Goal: Task Accomplishment & Management: Manage account settings

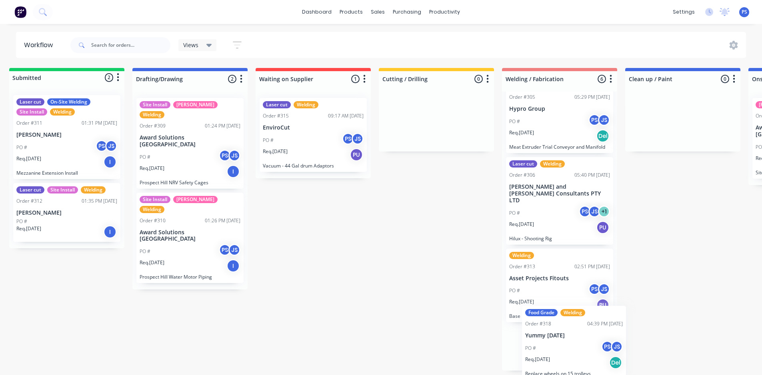
scroll to position [2, 9]
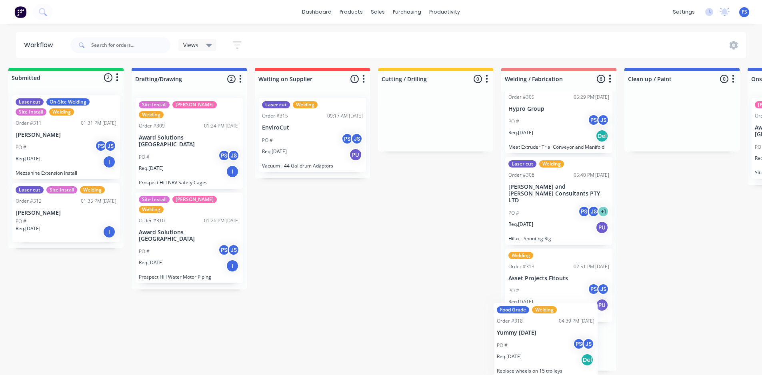
drag, startPoint x: 582, startPoint y: 345, endPoint x: 566, endPoint y: 353, distance: 17.4
click at [566, 353] on div "Laser cut On-Site Welding Site Install SYD WTR Urgent Order #302 06:27 PM [DATE…" at bounding box center [558, 231] width 115 height 279
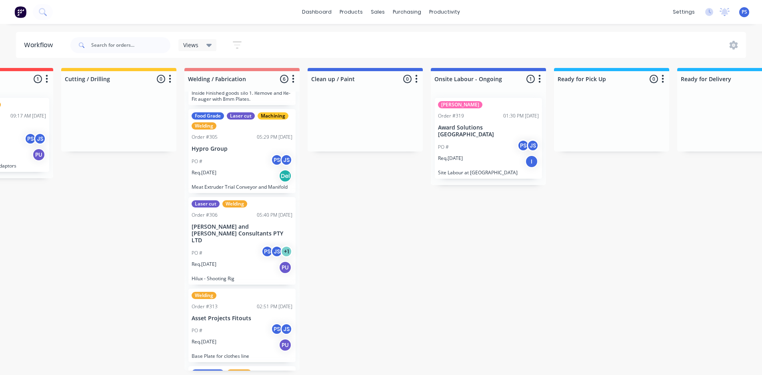
scroll to position [2, 300]
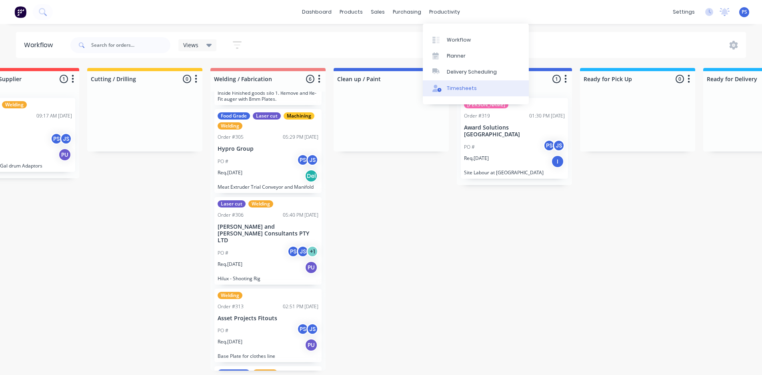
click at [452, 85] on div "Timesheets" at bounding box center [462, 88] width 30 height 7
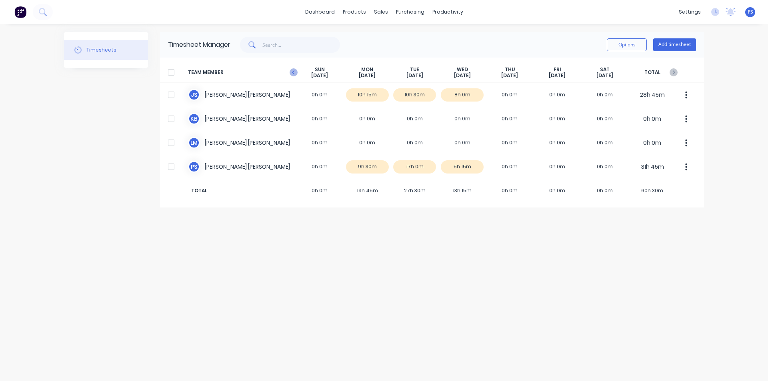
click at [293, 72] on icon "button" at bounding box center [294, 72] width 8 height 8
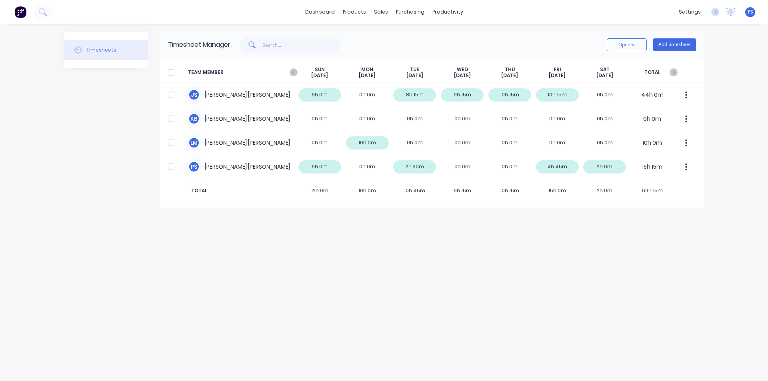
click at [293, 72] on icon "button" at bounding box center [294, 72] width 8 height 8
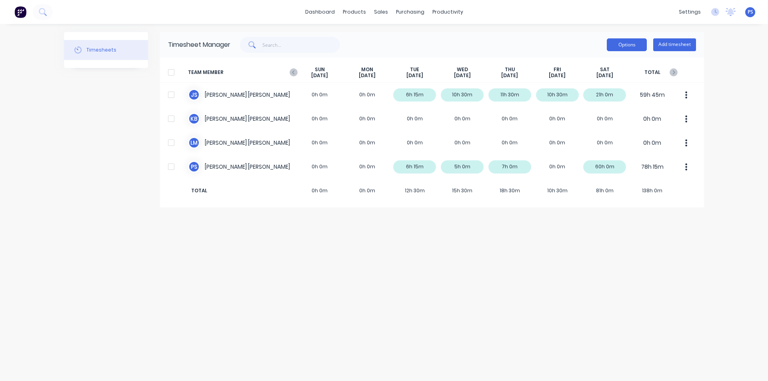
click at [644, 45] on button "Options" at bounding box center [627, 44] width 40 height 13
click at [510, 42] on div "Options Approve Unapprove Download Export Add timesheet" at bounding box center [464, 45] width 466 height 16
click at [672, 69] on icon "button" at bounding box center [674, 72] width 8 height 8
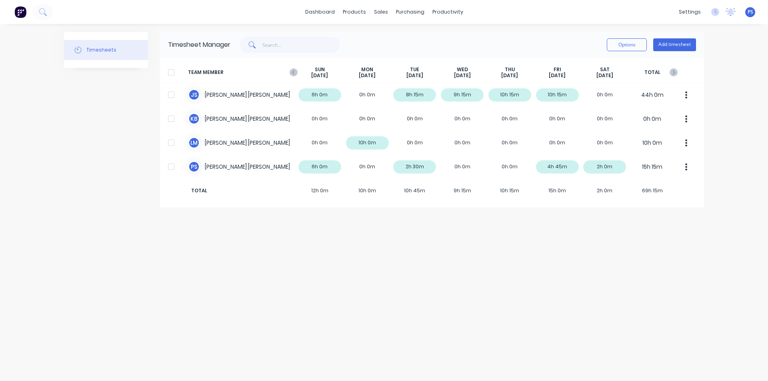
click at [669, 70] on span "TOTAL" at bounding box center [653, 72] width 48 height 12
click at [670, 72] on icon "button" at bounding box center [674, 72] width 8 height 8
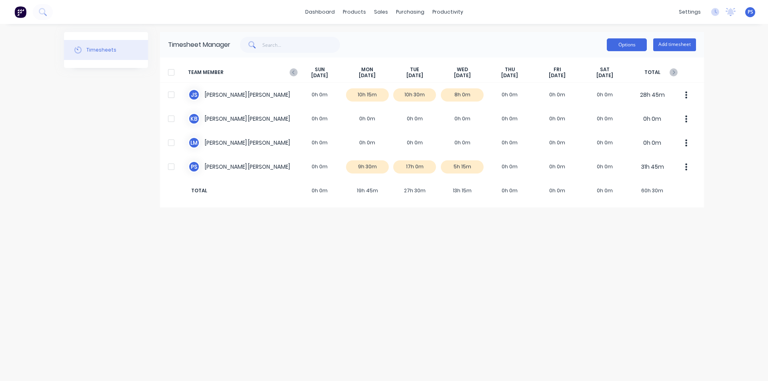
click at [625, 48] on button "Options" at bounding box center [627, 44] width 40 height 13
drag, startPoint x: 558, startPoint y: 234, endPoint x: 547, endPoint y: 232, distance: 10.7
click at [551, 233] on div "Timesheets Timesheet Manager Options Approve Unapprove Download Export Add time…" at bounding box center [384, 202] width 640 height 341
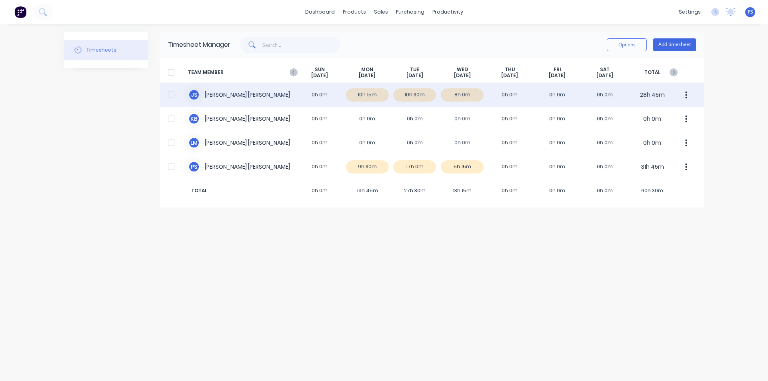
click at [170, 94] on div at bounding box center [171, 95] width 16 height 16
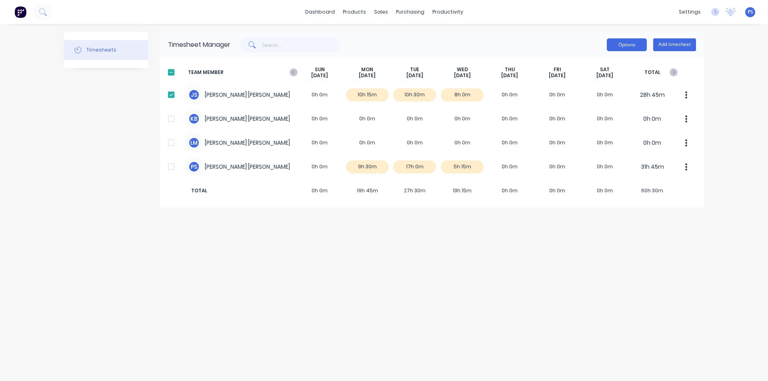
click at [638, 41] on button "Options" at bounding box center [627, 44] width 40 height 13
click at [608, 113] on div "Export" at bounding box center [609, 114] width 62 height 12
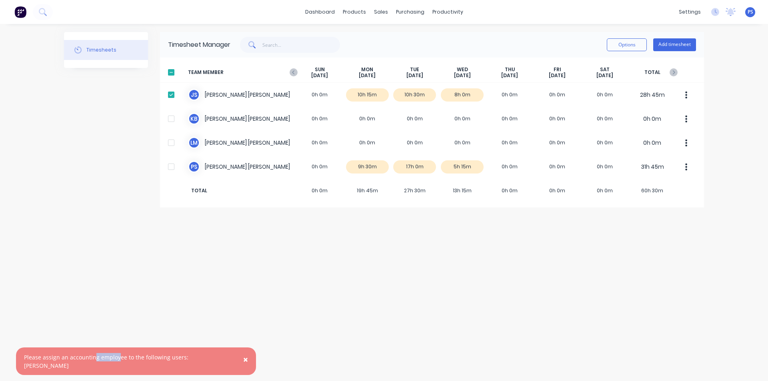
drag, startPoint x: 94, startPoint y: 362, endPoint x: 118, endPoint y: 365, distance: 25.0
click at [118, 365] on div "Please assign an accounting employee to the following users: [PERSON_NAME]" at bounding box center [128, 361] width 208 height 17
click at [109, 367] on div "Please assign an accounting employee to the following users: [PERSON_NAME]" at bounding box center [128, 361] width 208 height 17
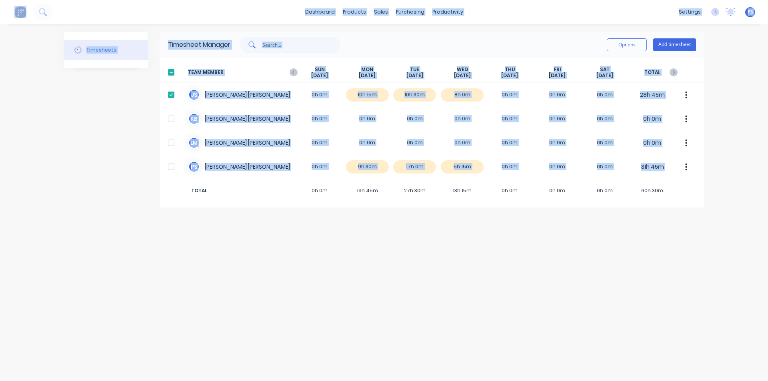
drag, startPoint x: 98, startPoint y: 366, endPoint x: 158, endPoint y: 364, distance: 59.7
click at [158, 364] on div "Timesheets Timesheet Manager Options Add timesheet TEAM MEMBER [DATE] [DATE] [D…" at bounding box center [384, 202] width 640 height 341
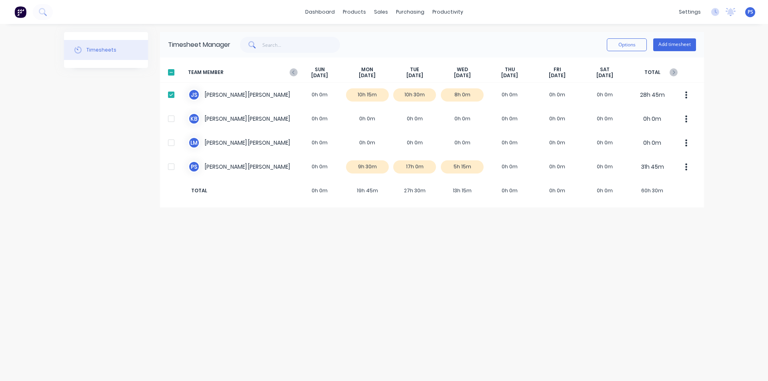
click at [247, 228] on div "Timesheets Timesheet Manager Options Add timesheet TEAM MEMBER [DATE] [DATE] [D…" at bounding box center [384, 202] width 640 height 341
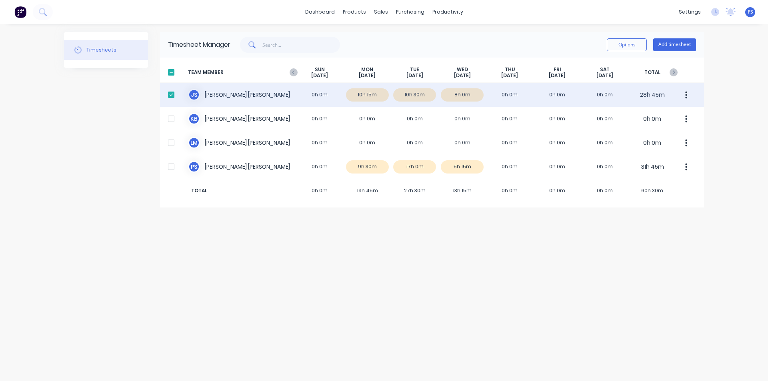
click at [691, 97] on button "button" at bounding box center [686, 95] width 17 height 16
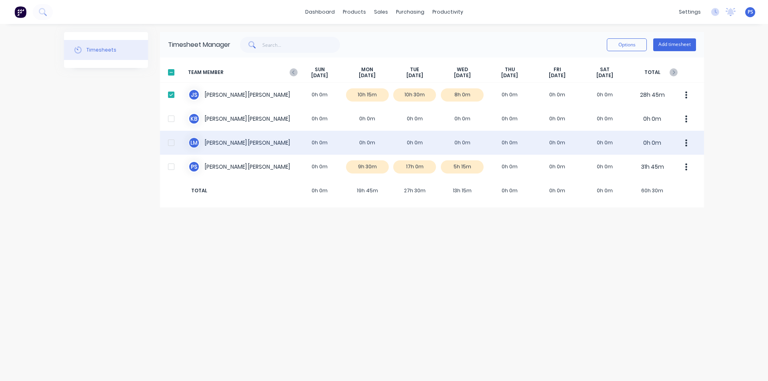
click at [590, 152] on div "[PERSON_NAME] 0h 0m 0h 0m 0h 0m 0h 0m 0h 0m 0h 0m 0h 0m 0h 0m" at bounding box center [432, 143] width 544 height 24
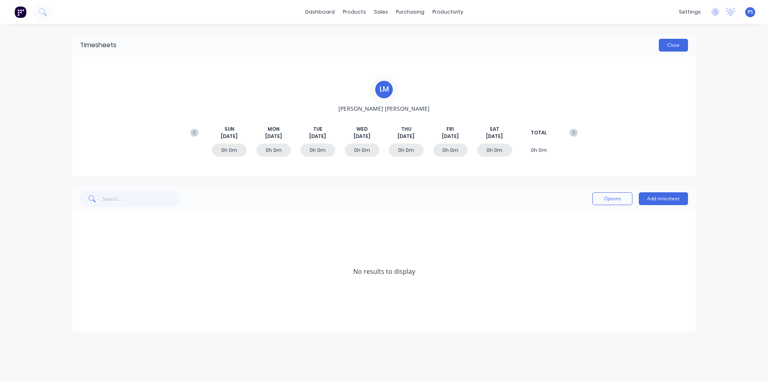
click at [676, 45] on button "Close" at bounding box center [673, 45] width 29 height 13
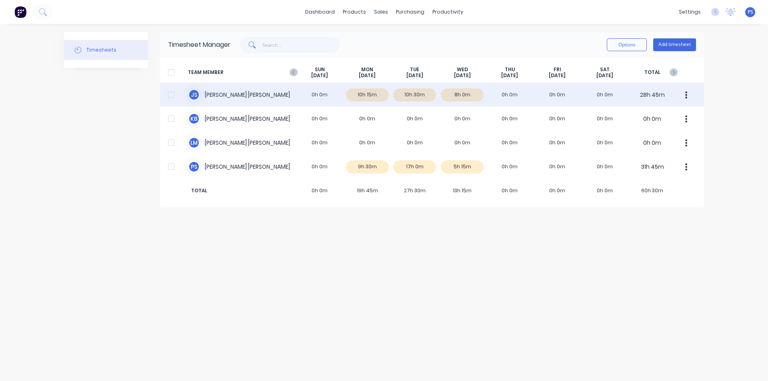
click at [230, 92] on div "J S [PERSON_NAME] 0h 0m 10h 15m 10h 30m 8h 0m 0h 0m 0h 0m 0h 0m 28h 45m" at bounding box center [432, 95] width 544 height 24
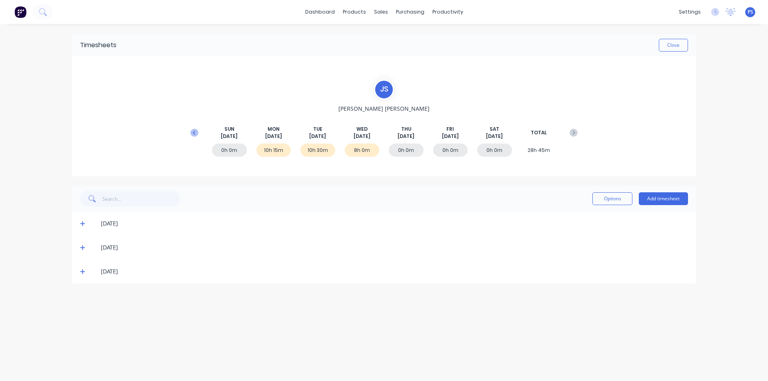
click at [193, 130] on icon at bounding box center [195, 133] width 8 height 8
click at [193, 130] on div "J S [PERSON_NAME] [DATE] [DATE] [DATE] [DATE] [DATE] [DATE] [DATE] TOTAL 0h 0m …" at bounding box center [384, 117] width 395 height 74
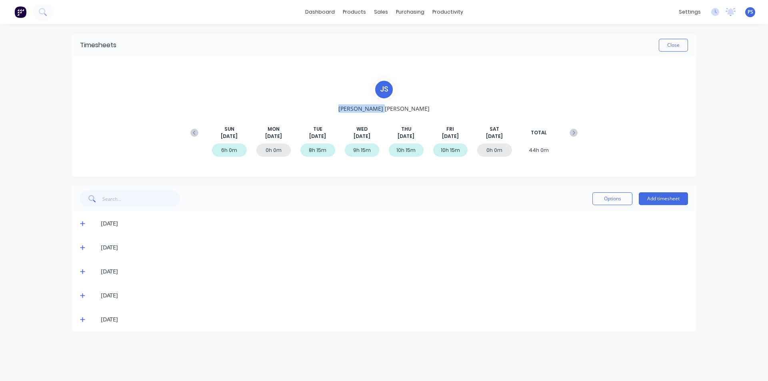
click at [193, 130] on icon at bounding box center [195, 133] width 8 height 8
click at [451, 147] on div "10h 30m" at bounding box center [450, 150] width 35 height 13
click at [447, 140] on div "0h 0m 0h 0m 6h 15m 10h 30m 11h 30m 10h 30m 21h 0m 59h 45m" at bounding box center [384, 152] width 395 height 24
click at [82, 297] on icon at bounding box center [82, 296] width 5 height 5
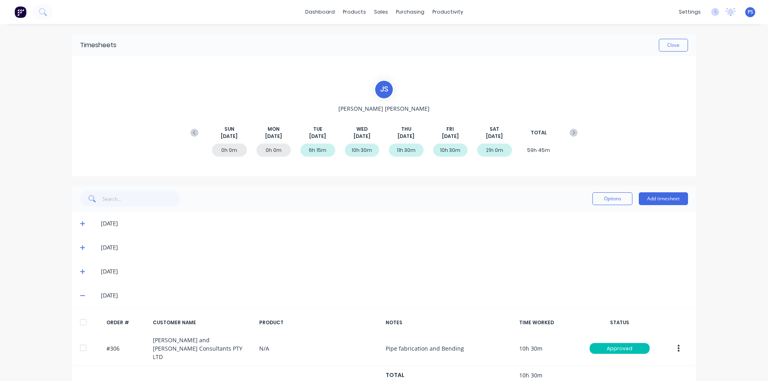
click at [82, 297] on span at bounding box center [84, 296] width 8 height 8
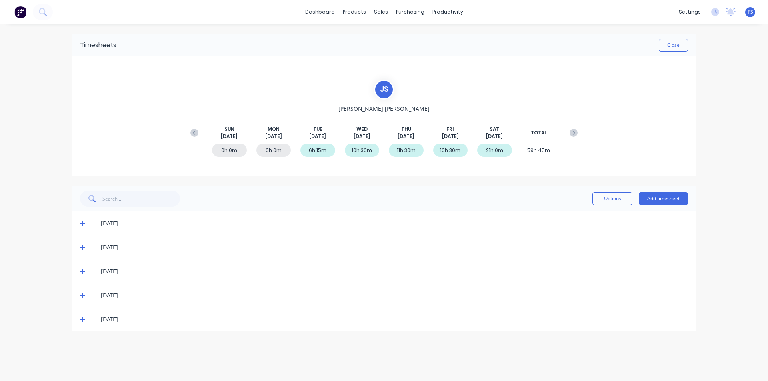
click at [82, 309] on div "[DATE]" at bounding box center [384, 320] width 624 height 24
click at [82, 311] on div "[DATE]" at bounding box center [384, 320] width 624 height 24
click at [81, 317] on icon at bounding box center [82, 320] width 5 height 6
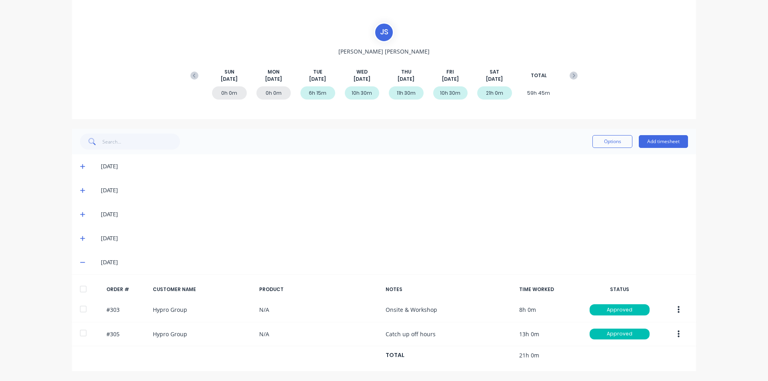
scroll to position [17, 0]
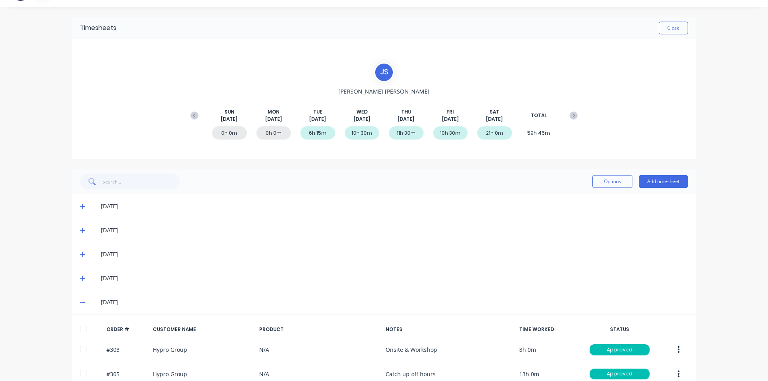
click at [83, 301] on span at bounding box center [84, 303] width 8 height 8
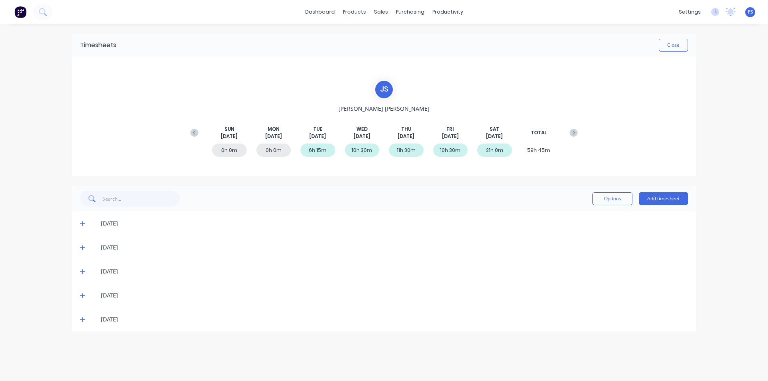
scroll to position [0, 0]
click at [575, 130] on icon at bounding box center [574, 133] width 8 height 8
click at [600, 194] on button "Options" at bounding box center [613, 199] width 40 height 13
click at [373, 183] on div "Timesheets Close J S [PERSON_NAME] [DATE] [DATE] [DATE] [DATE] [DATE] [DATE] [D…" at bounding box center [384, 183] width 624 height 298
drag, startPoint x: 312, startPoint y: 145, endPoint x: 392, endPoint y: 104, distance: 89.9
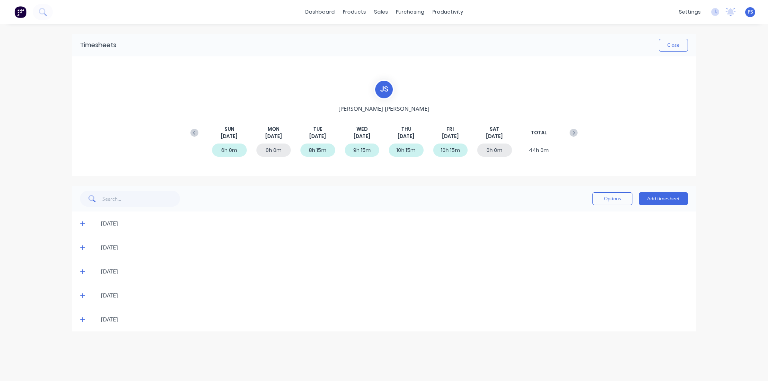
click at [316, 142] on div "6h 0m 0h 0m 8h 15m 9h 15m 10h 15m 10h 15m 0h 0m 44h 0m" at bounding box center [384, 152] width 395 height 24
click at [616, 202] on button "Options" at bounding box center [613, 199] width 40 height 13
click at [381, 99] on div "J S" at bounding box center [384, 90] width 20 height 20
drag, startPoint x: 309, startPoint y: 148, endPoint x: 459, endPoint y: 147, distance: 149.7
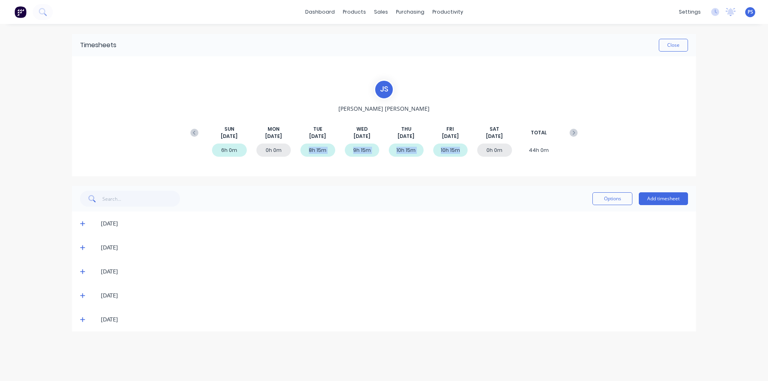
click at [459, 147] on div "6h 0m 0h 0m 8h 15m 9h 15m 10h 15m 10h 15m 0h 0m 44h 0m" at bounding box center [384, 152] width 395 height 24
click at [459, 147] on div "10h 15m" at bounding box center [450, 150] width 35 height 13
click at [88, 218] on div "[DATE]" at bounding box center [384, 224] width 624 height 24
click at [82, 245] on icon at bounding box center [82, 248] width 5 height 6
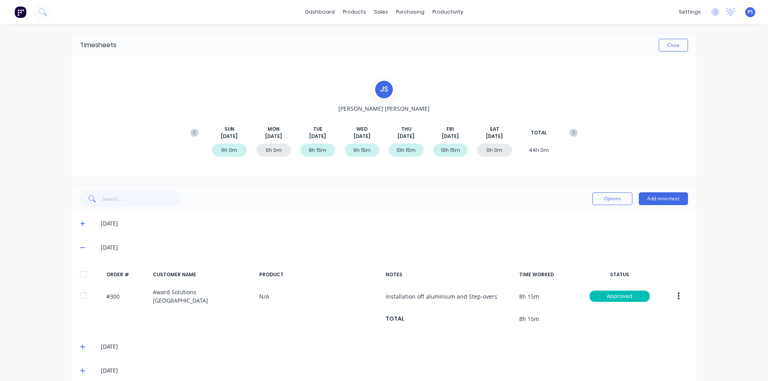
click at [80, 246] on icon at bounding box center [82, 248] width 5 height 6
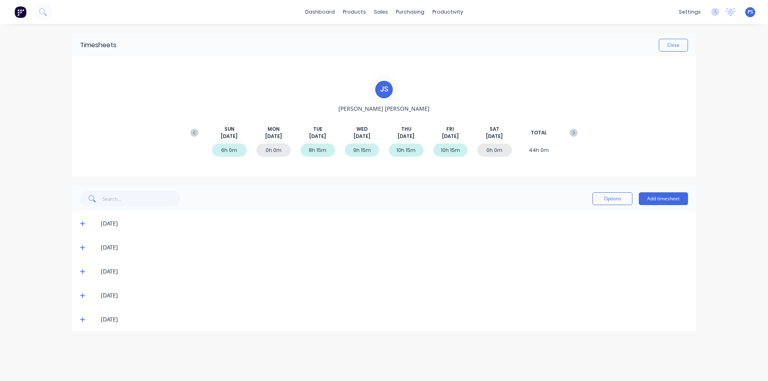
click at [83, 268] on span at bounding box center [84, 272] width 8 height 8
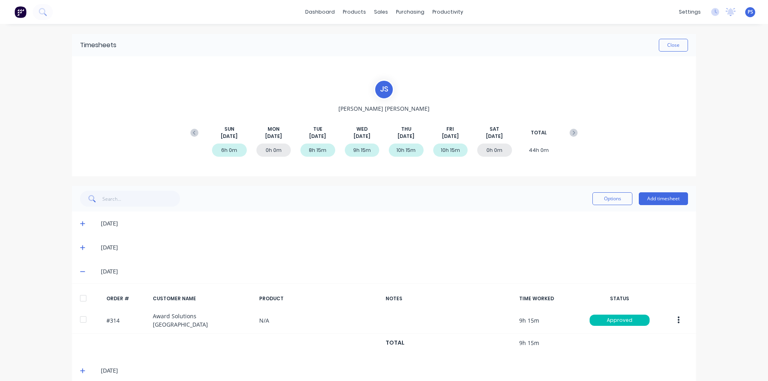
click at [81, 271] on icon at bounding box center [82, 272] width 5 height 6
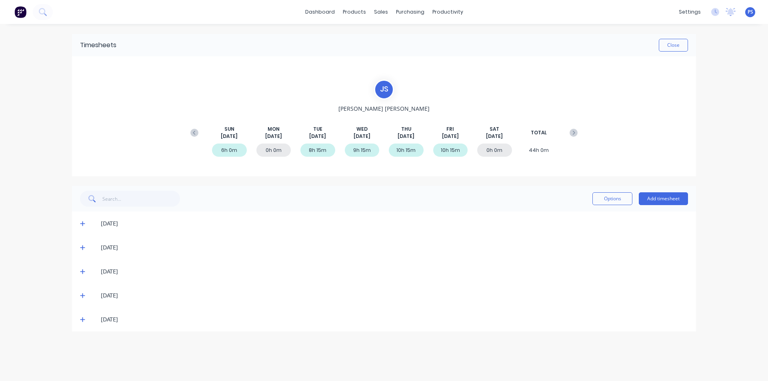
drag, startPoint x: 83, startPoint y: 301, endPoint x: 80, endPoint y: 297, distance: 4.7
click at [82, 301] on div "[DATE]" at bounding box center [384, 296] width 624 height 24
click at [80, 297] on icon at bounding box center [82, 296] width 5 height 6
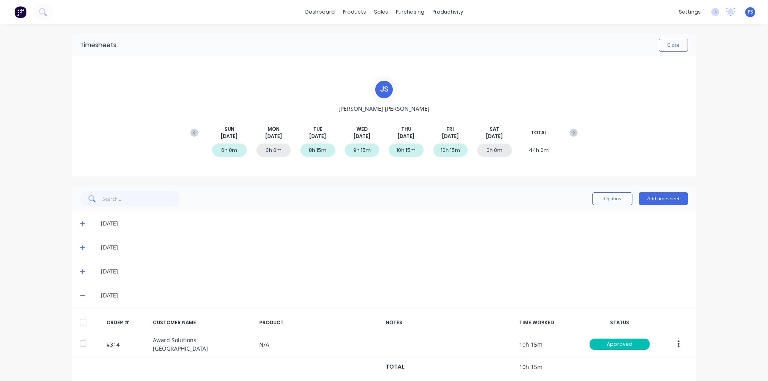
click at [76, 292] on div "[DATE]" at bounding box center [384, 296] width 624 height 24
click at [80, 293] on icon at bounding box center [82, 296] width 5 height 6
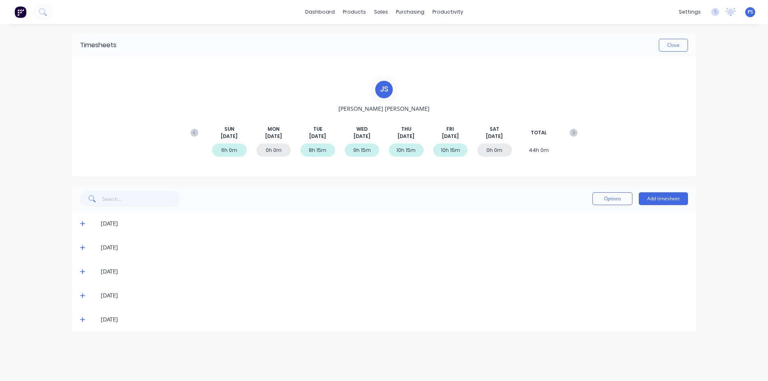
click at [85, 315] on div "[DATE]" at bounding box center [384, 320] width 624 height 24
click at [85, 317] on span at bounding box center [84, 320] width 8 height 8
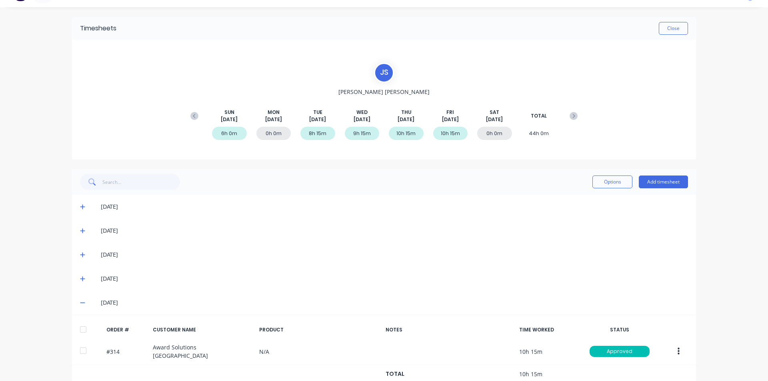
scroll to position [33, 0]
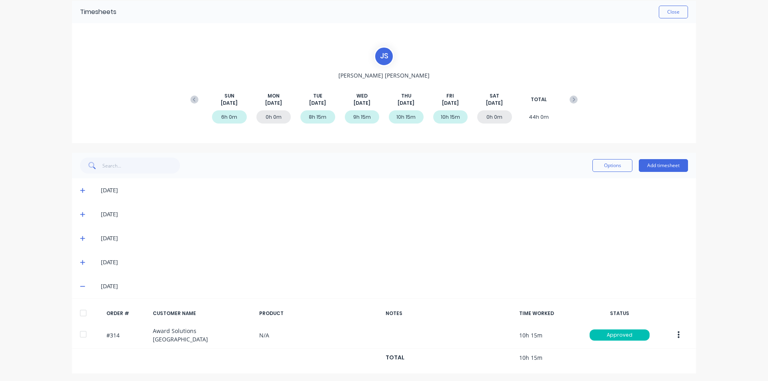
click at [83, 290] on span at bounding box center [84, 287] width 8 height 8
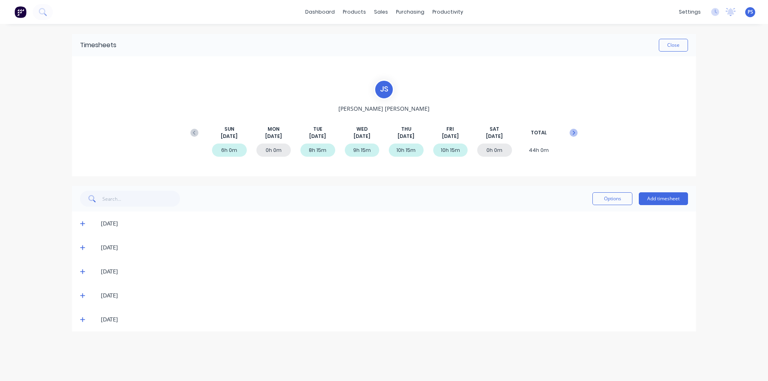
click at [573, 131] on icon at bounding box center [574, 133] width 2 height 4
drag, startPoint x: 261, startPoint y: 130, endPoint x: 377, endPoint y: 138, distance: 115.9
click at [377, 138] on div "[DATE] [DATE] [DATE] [DATE] [DATE] [DATE] [DATE] TOTAL" at bounding box center [384, 133] width 395 height 14
click at [377, 138] on div "[DATE]" at bounding box center [362, 133] width 35 height 14
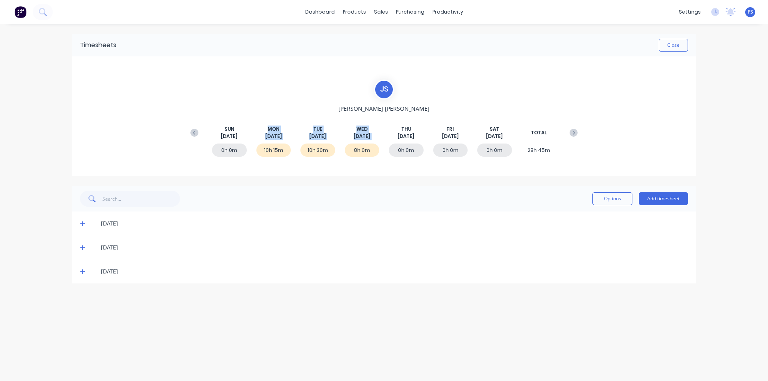
drag, startPoint x: 377, startPoint y: 138, endPoint x: 275, endPoint y: 131, distance: 102.3
click at [275, 131] on div "[DATE] [DATE] [DATE] [DATE] [DATE] [DATE] [DATE] TOTAL" at bounding box center [384, 133] width 395 height 14
click at [275, 131] on span "MON" at bounding box center [274, 129] width 12 height 7
drag, startPoint x: 291, startPoint y: 134, endPoint x: 379, endPoint y: 136, distance: 88.5
click at [379, 136] on div "[DATE] [DATE] [DATE] [DATE] [DATE] [DATE] [DATE] TOTAL" at bounding box center [384, 133] width 395 height 14
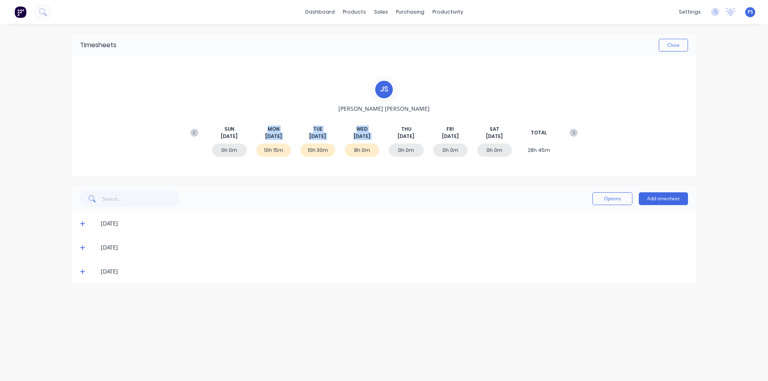
click at [379, 136] on div "[DATE]" at bounding box center [362, 133] width 35 height 14
click at [198, 133] on icon at bounding box center [195, 133] width 8 height 8
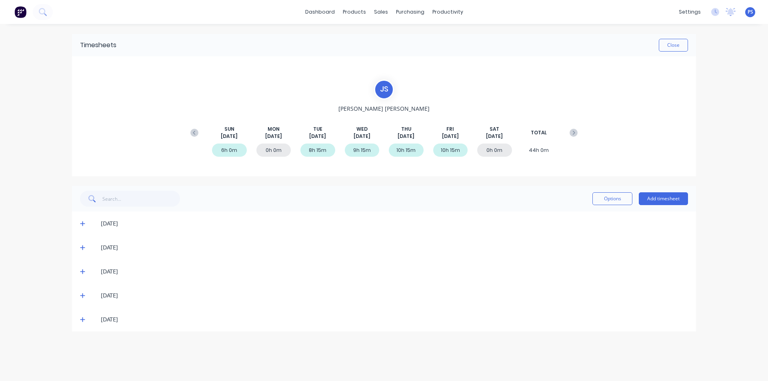
click at [82, 249] on icon at bounding box center [82, 248] width 5 height 6
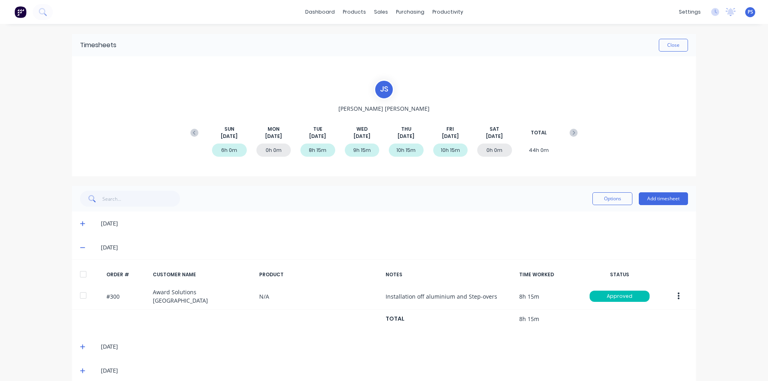
click at [82, 249] on icon at bounding box center [82, 248] width 5 height 6
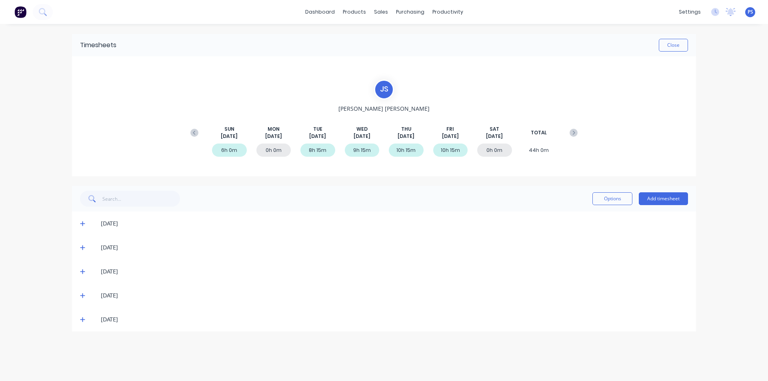
click at [84, 268] on span at bounding box center [84, 272] width 8 height 8
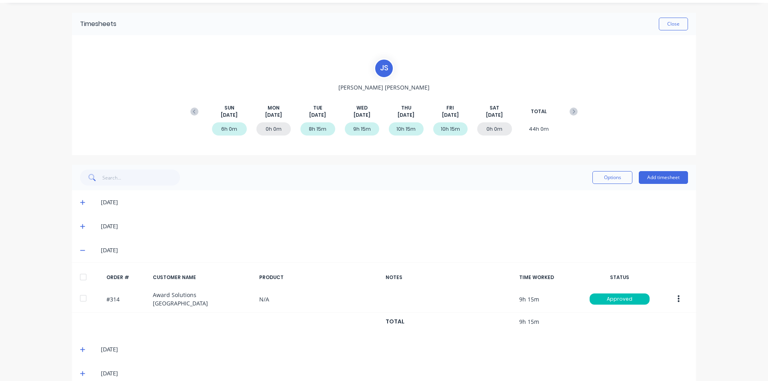
scroll to position [33, 0]
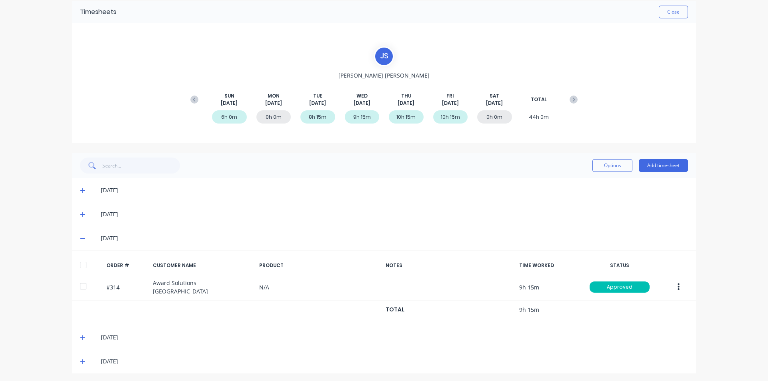
click at [74, 335] on div "[DATE]" at bounding box center [384, 338] width 624 height 24
click at [74, 339] on div "[DATE]" at bounding box center [384, 338] width 624 height 24
click at [80, 359] on icon at bounding box center [82, 362] width 5 height 6
click at [81, 340] on div "[DATE]" at bounding box center [384, 338] width 624 height 24
click at [83, 334] on span at bounding box center [84, 338] width 8 height 8
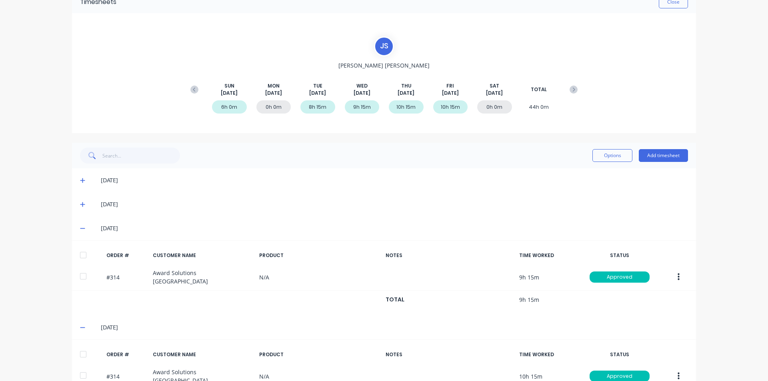
scroll to position [0, 0]
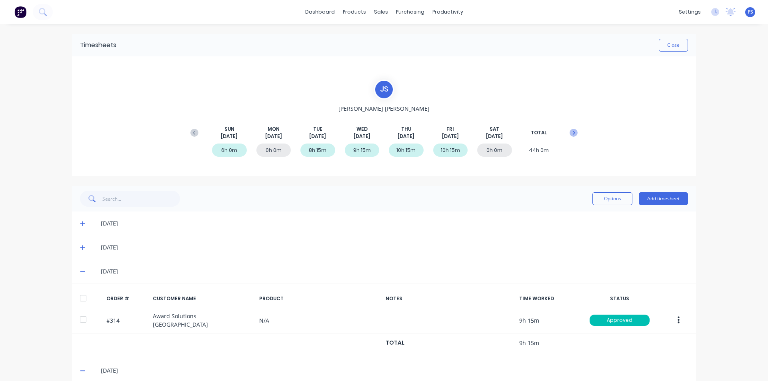
click at [570, 131] on icon at bounding box center [574, 133] width 8 height 8
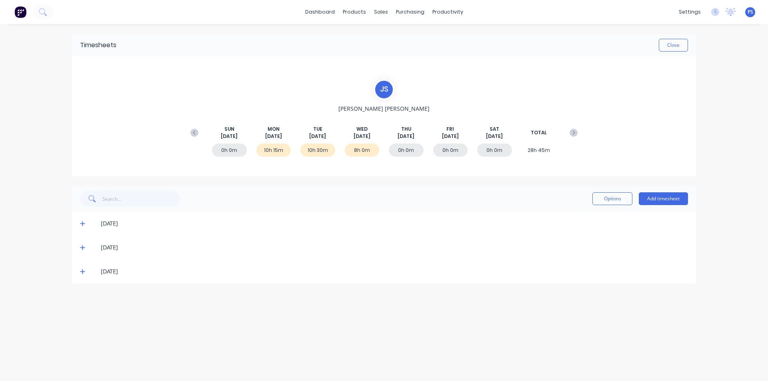
click at [83, 271] on icon at bounding box center [82, 272] width 5 height 5
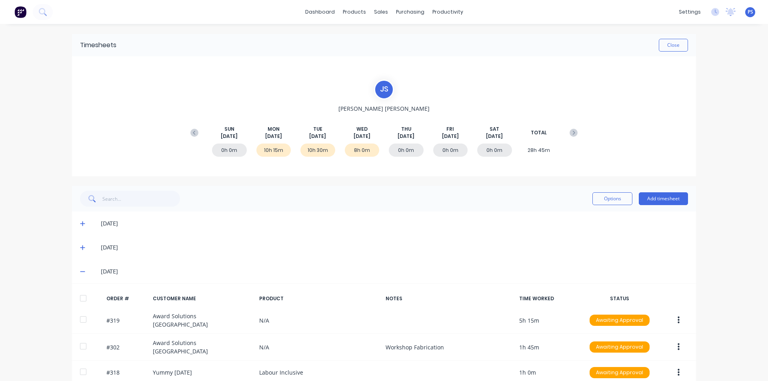
click at [81, 250] on icon at bounding box center [82, 248] width 5 height 6
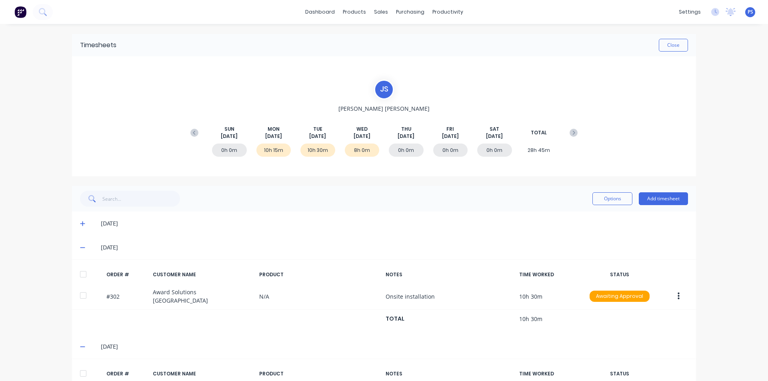
click at [79, 233] on div "[DATE]" at bounding box center [384, 224] width 624 height 24
click at [79, 230] on div "[DATE]" at bounding box center [384, 224] width 624 height 24
click at [80, 228] on span at bounding box center [84, 224] width 8 height 8
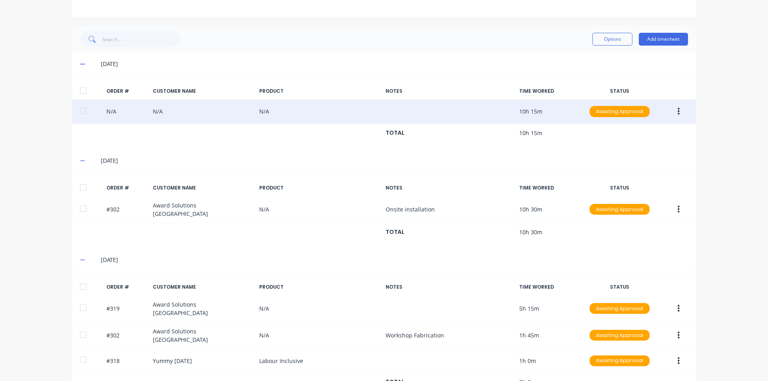
scroll to position [160, 0]
click at [203, 107] on div "N/A N/A N/A 10h 15m Awaiting Approval" at bounding box center [384, 111] width 624 height 24
click at [158, 108] on div "N/A N/A N/A 10h 15m Awaiting Approval" at bounding box center [384, 111] width 624 height 24
click at [136, 108] on div "N/A N/A N/A 10h 15m Awaiting Approval" at bounding box center [384, 111] width 624 height 24
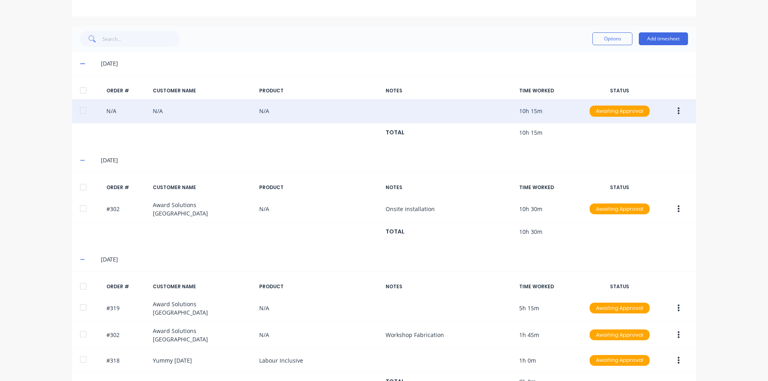
click at [104, 111] on div "N/A N/A N/A 10h 15m Awaiting Approval" at bounding box center [384, 111] width 624 height 24
click at [677, 109] on button "button" at bounding box center [679, 111] width 19 height 14
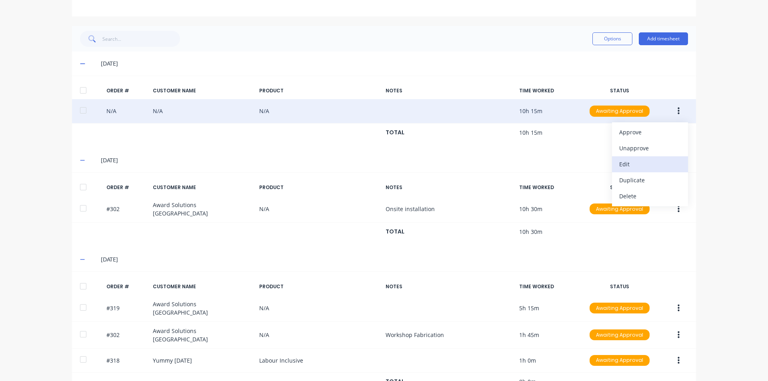
click at [640, 161] on div "Edit" at bounding box center [651, 164] width 62 height 12
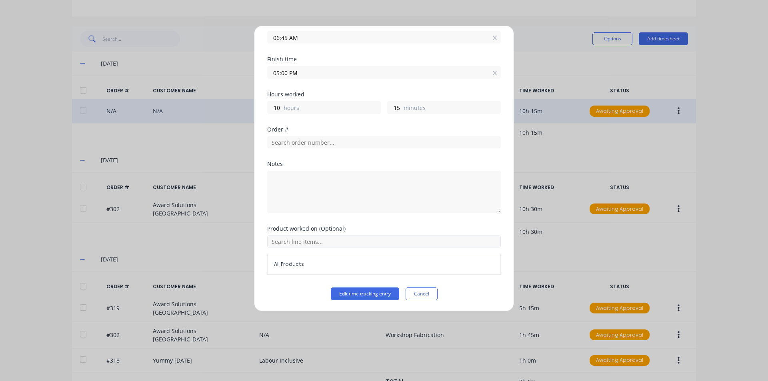
scroll to position [74, 0]
click at [341, 144] on input "text" at bounding box center [384, 142] width 234 height 12
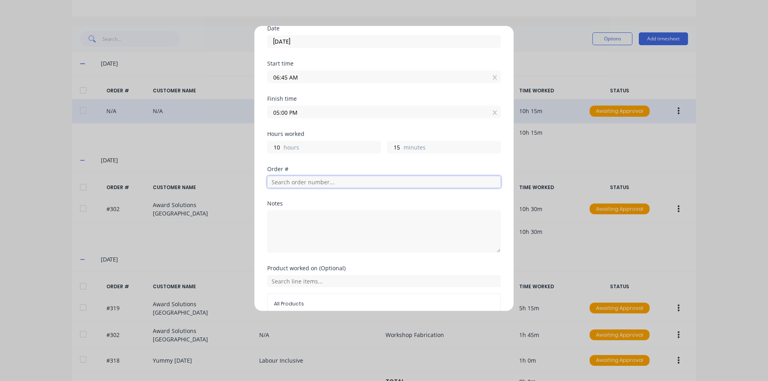
scroll to position [0, 0]
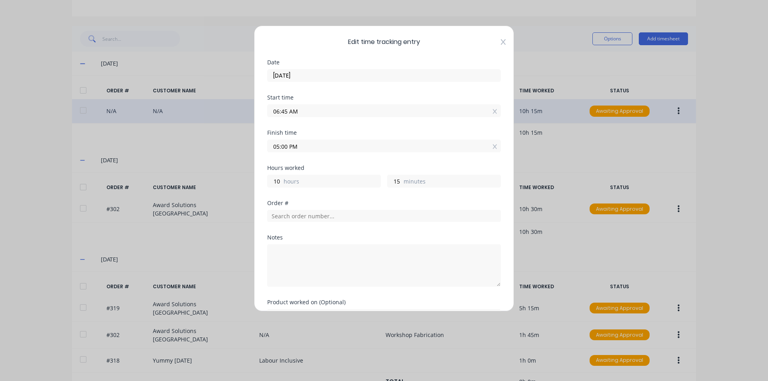
click at [501, 40] on icon at bounding box center [503, 42] width 5 height 6
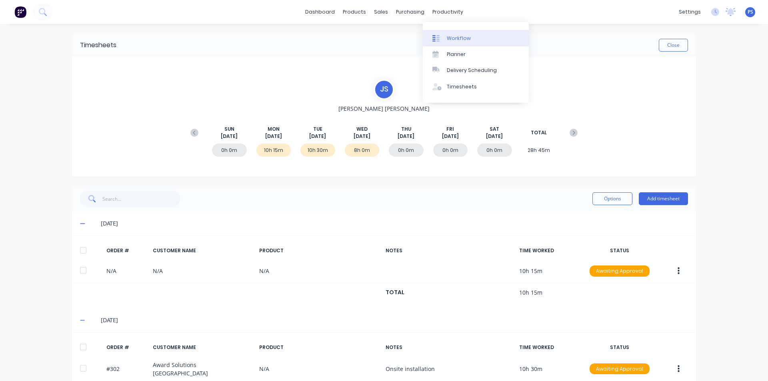
click at [449, 38] on div "Workflow" at bounding box center [459, 38] width 24 height 7
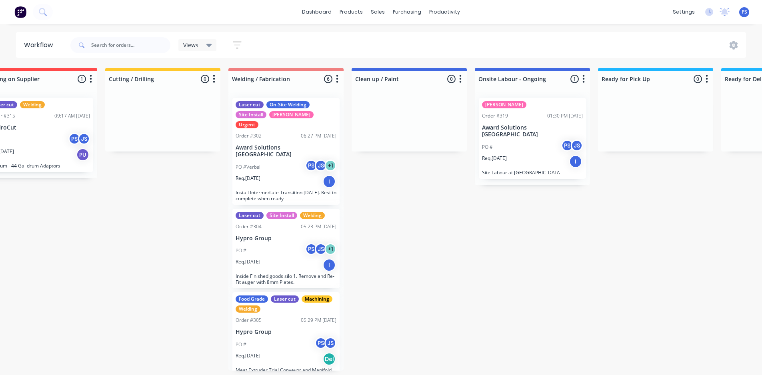
scroll to position [0, 170]
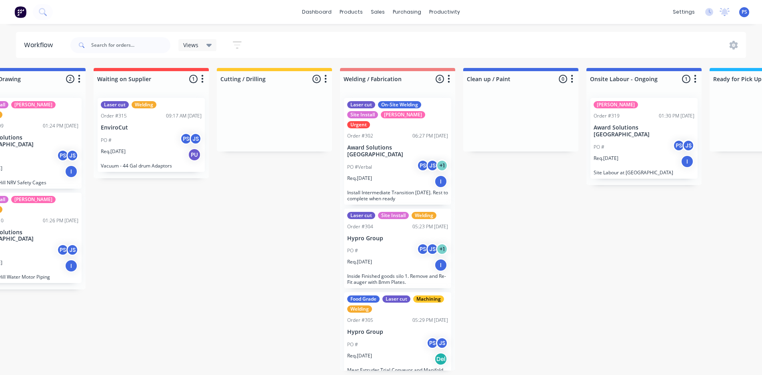
click at [677, 155] on div "Req. [DATE] I" at bounding box center [644, 162] width 101 height 14
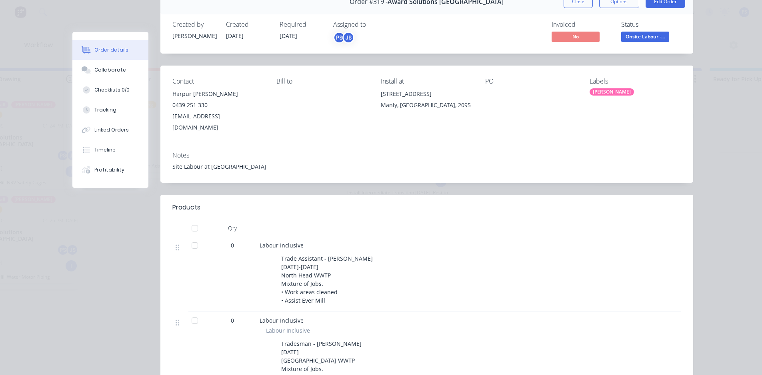
scroll to position [240, 0]
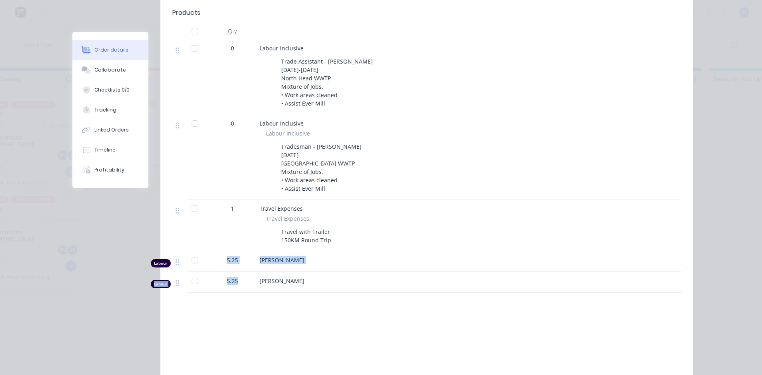
drag, startPoint x: 253, startPoint y: 259, endPoint x: 239, endPoint y: 267, distance: 15.9
click at [239, 267] on div "0 Labour Inclusive Trade Assistant - [PERSON_NAME] [DATE]-[DATE] [GEOGRAPHIC_DA…" at bounding box center [426, 166] width 509 height 254
click at [239, 277] on div "5.25" at bounding box center [233, 281] width 42 height 8
click at [127, 241] on div "Order #319 - Award Solutions [GEOGRAPHIC_DATA] Close Options Edit Order Created…" at bounding box center [382, 114] width 621 height 644
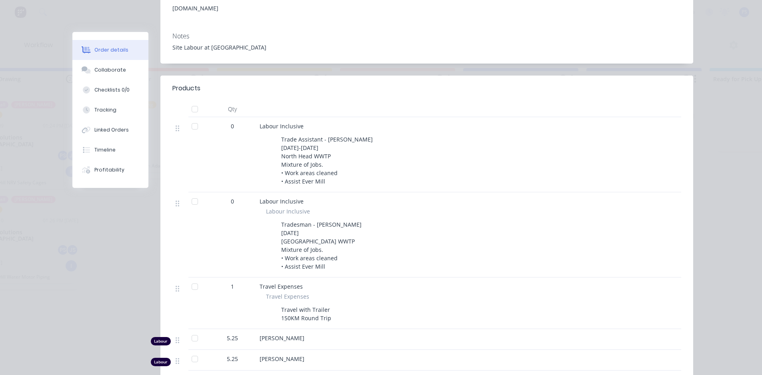
scroll to position [0, 0]
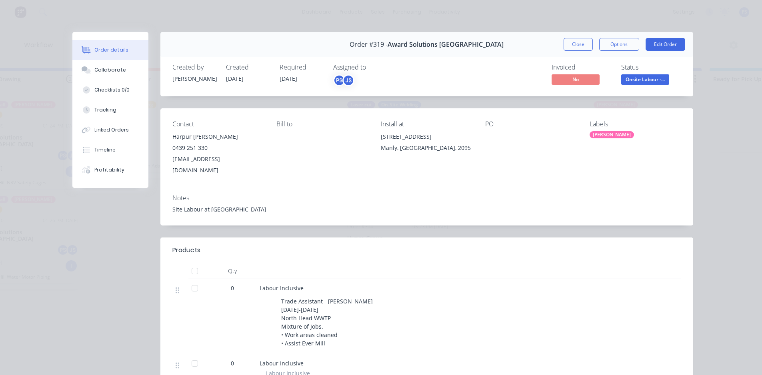
click at [560, 42] on div "Order #319 - Award Solutions [GEOGRAPHIC_DATA] Close Options Edit Order" at bounding box center [426, 44] width 533 height 25
click at [566, 41] on button "Close" at bounding box center [578, 44] width 29 height 13
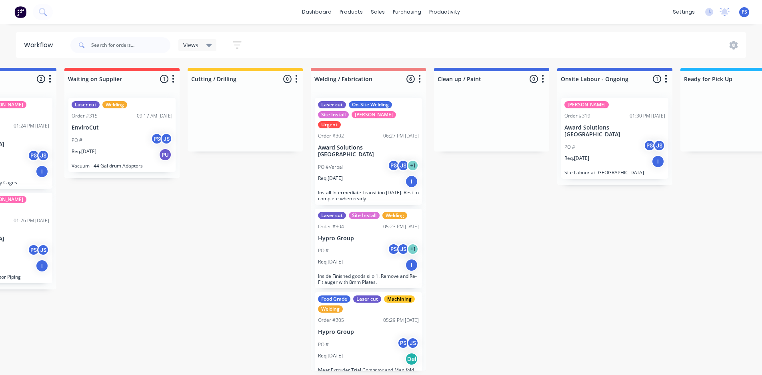
scroll to position [0, 200]
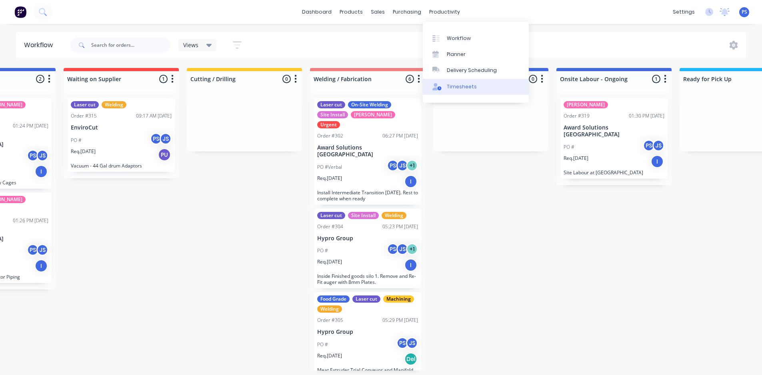
click at [445, 83] on link "Timesheets" at bounding box center [476, 87] width 106 height 16
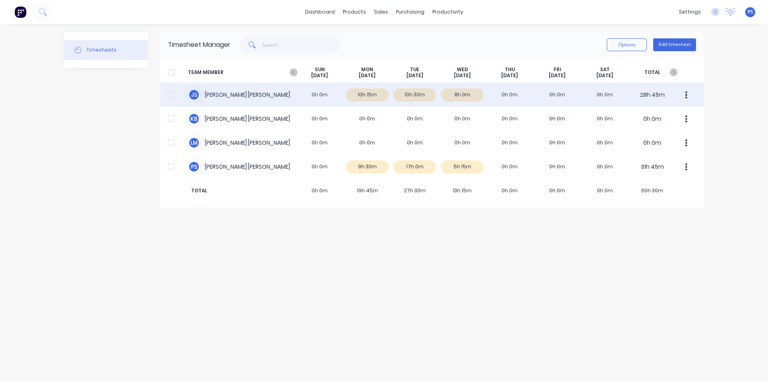
click at [217, 91] on div "J S [PERSON_NAME] 0h 0m 10h 15m 10h 30m 8h 0m 0h 0m 0h 0m 0h 0m 28h 45m" at bounding box center [432, 95] width 544 height 24
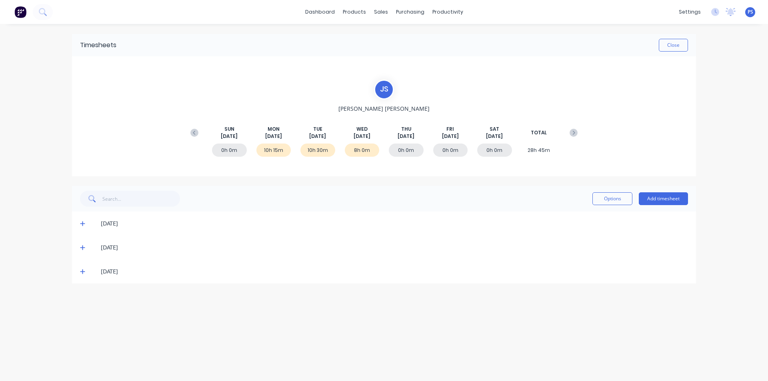
click at [148, 220] on div "[DATE]" at bounding box center [395, 223] width 588 height 9
click at [116, 226] on div "[DATE]" at bounding box center [395, 223] width 588 height 9
click at [88, 226] on div "[DATE]" at bounding box center [388, 223] width 600 height 9
click at [82, 267] on div "[DATE]" at bounding box center [384, 272] width 624 height 24
click at [81, 268] on span at bounding box center [84, 272] width 8 height 8
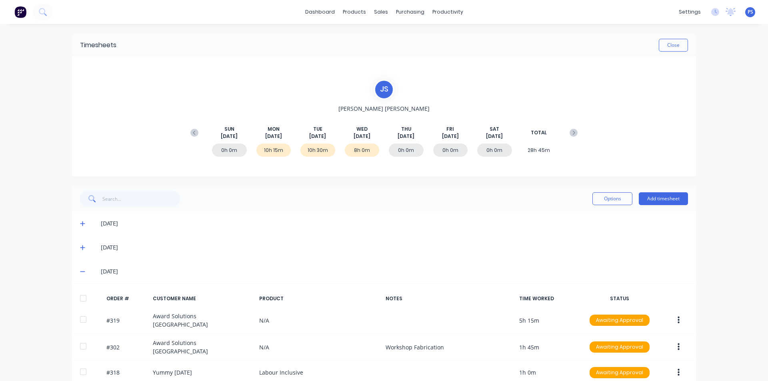
click at [80, 250] on icon at bounding box center [82, 248] width 5 height 6
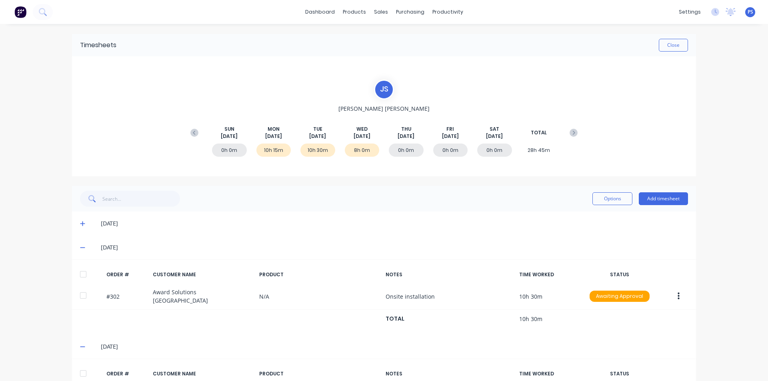
click at [80, 225] on icon at bounding box center [82, 224] width 5 height 6
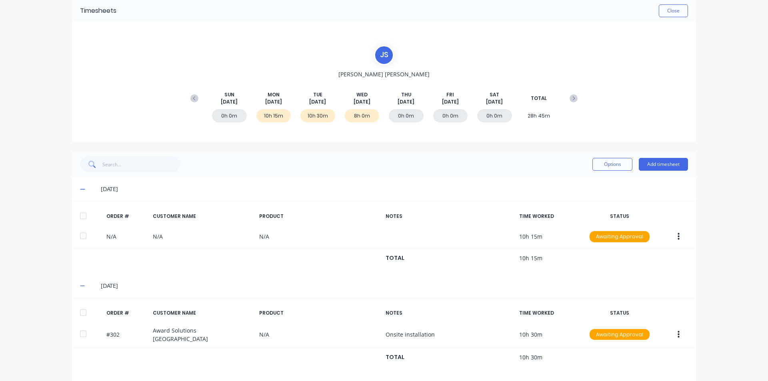
scroll to position [179, 0]
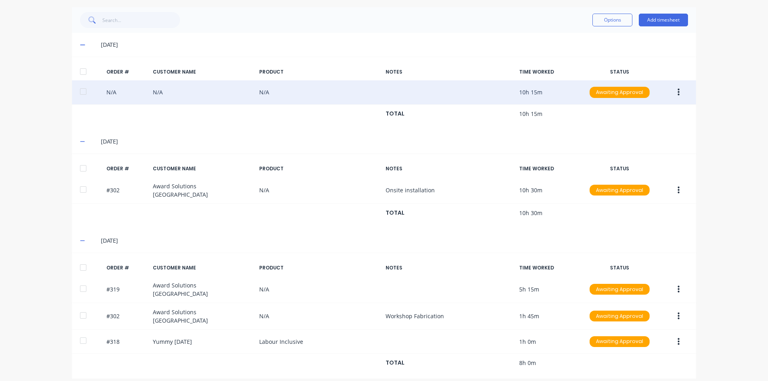
click at [363, 98] on div "N/A N/A N/A 10h 15m Awaiting Approval" at bounding box center [384, 92] width 624 height 24
click at [670, 90] on button "button" at bounding box center [679, 92] width 19 height 14
click at [654, 145] on div "Edit" at bounding box center [651, 146] width 62 height 12
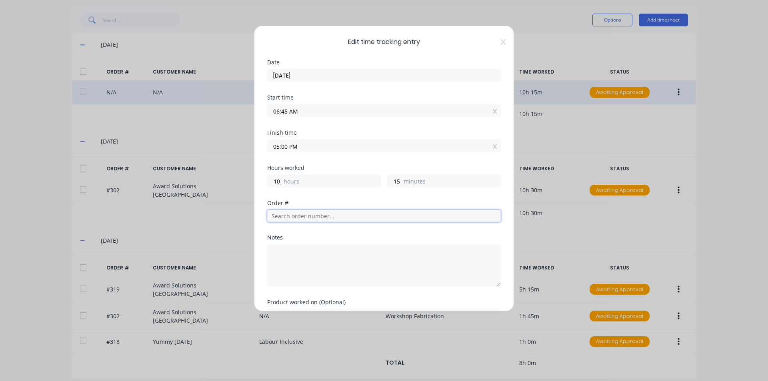
click at [367, 212] on input "text" at bounding box center [384, 216] width 234 height 12
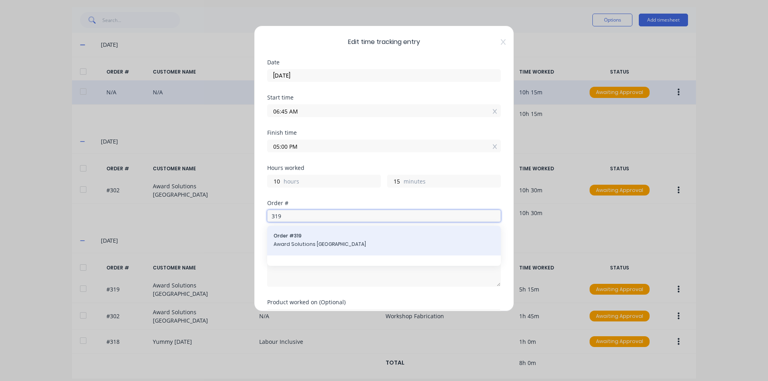
type input "319"
click at [362, 239] on span "Order # 319" at bounding box center [384, 236] width 221 height 7
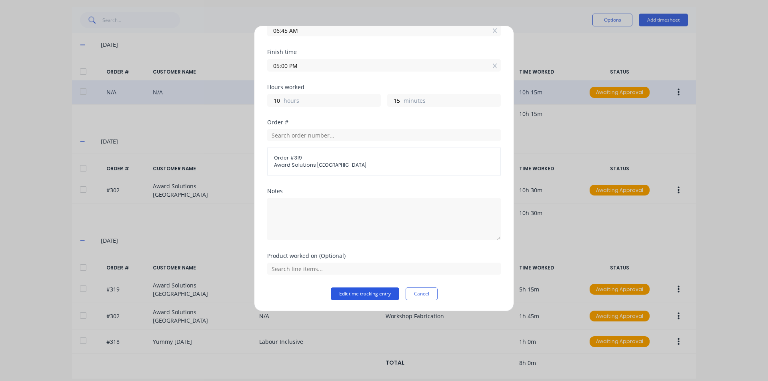
scroll to position [81, 0]
click at [363, 290] on button "Edit time tracking entry" at bounding box center [365, 293] width 68 height 13
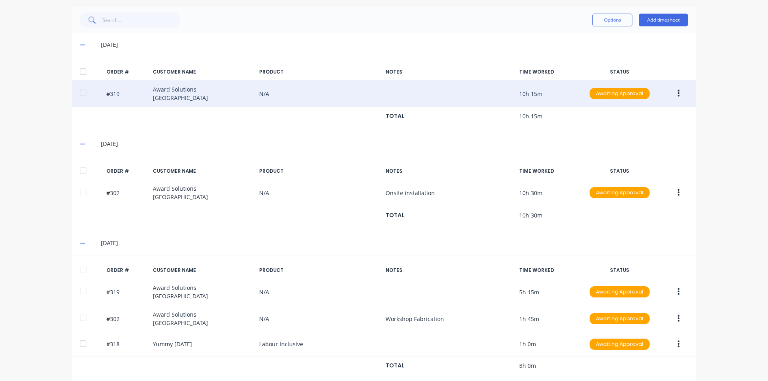
click at [375, 87] on div "#319 Award Solutions [GEOGRAPHIC_DATA] N/A 10h 15m Awaiting Approval" at bounding box center [384, 93] width 624 height 27
